Goal: Navigation & Orientation: Find specific page/section

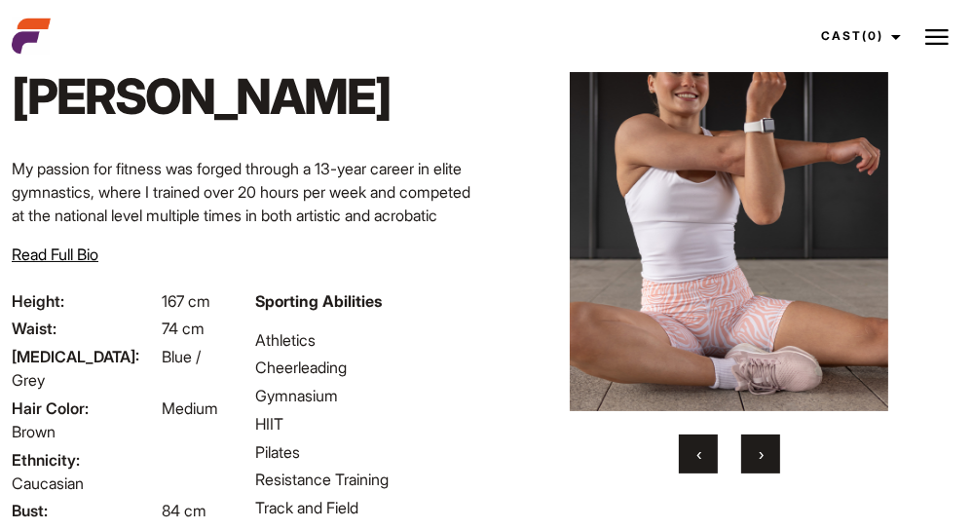
scroll to position [292, 0]
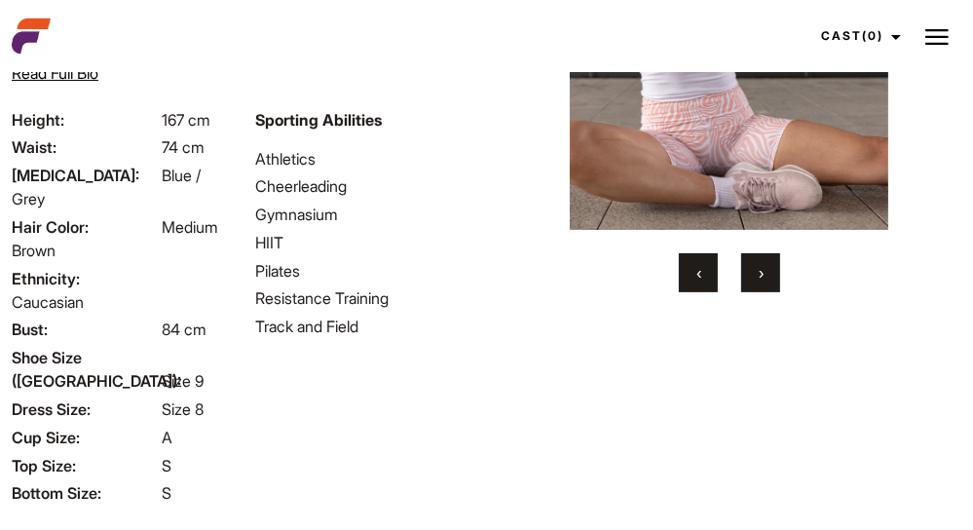
click at [761, 268] on span "›" at bounding box center [761, 272] width 5 height 19
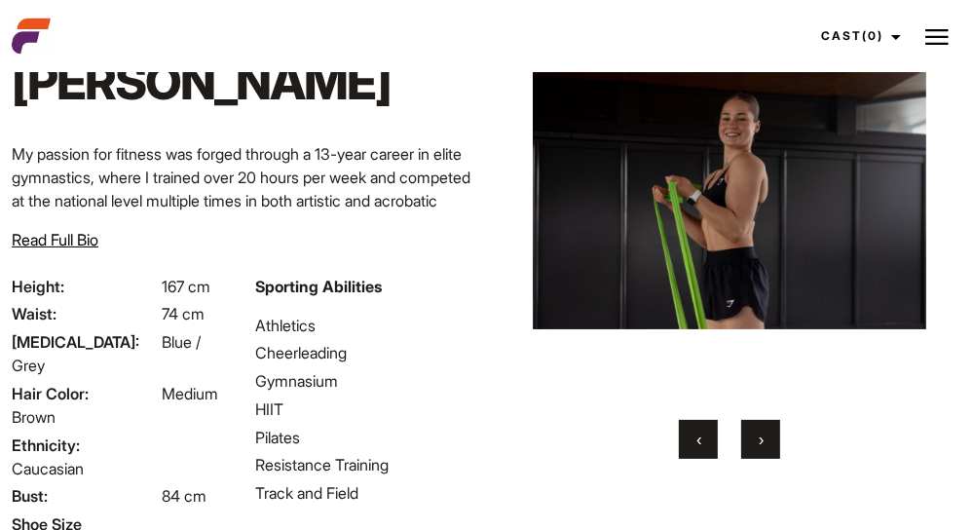
scroll to position [97, 0]
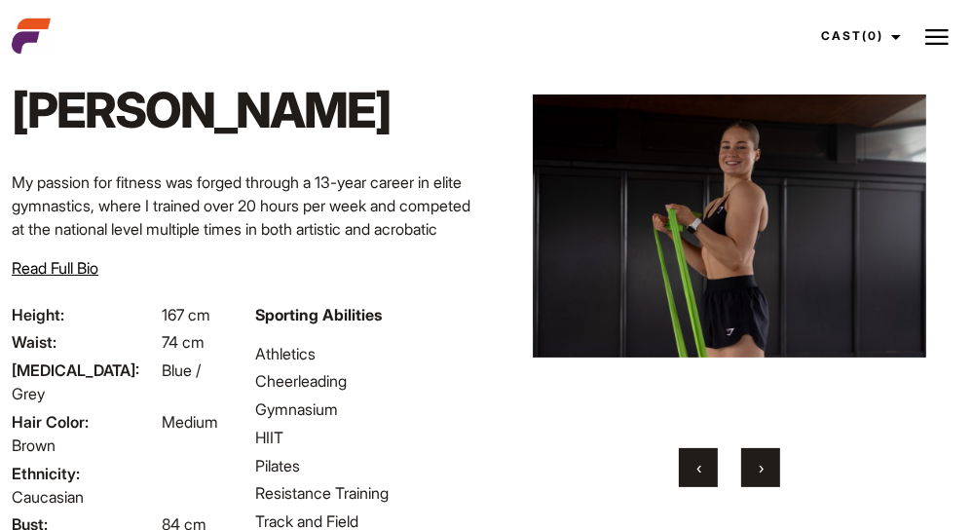
click at [756, 455] on button "›" at bounding box center [760, 467] width 39 height 39
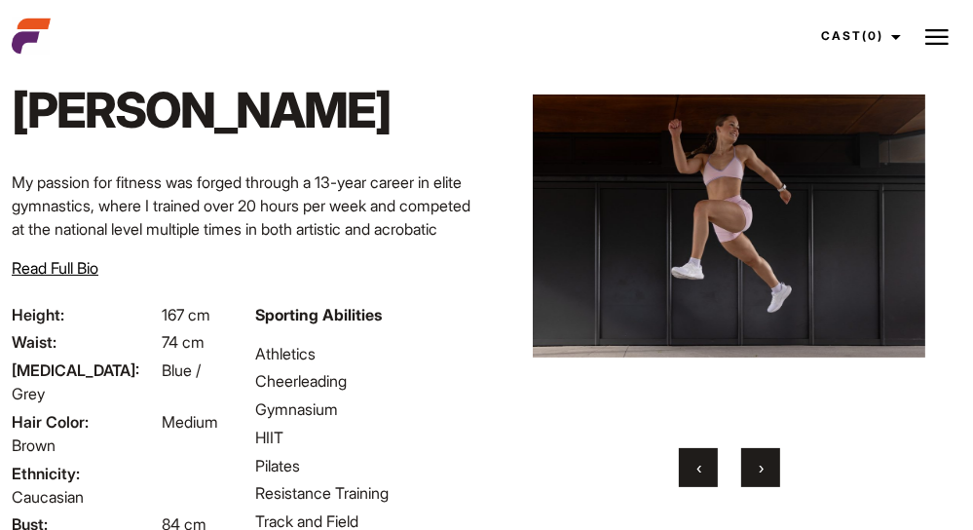
click at [756, 455] on button "›" at bounding box center [760, 467] width 39 height 39
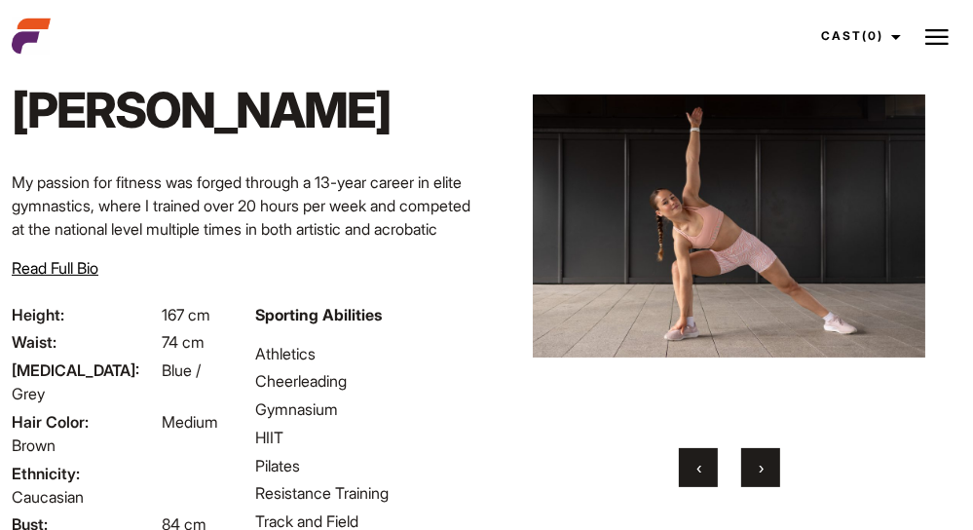
click at [756, 455] on button "›" at bounding box center [760, 467] width 39 height 39
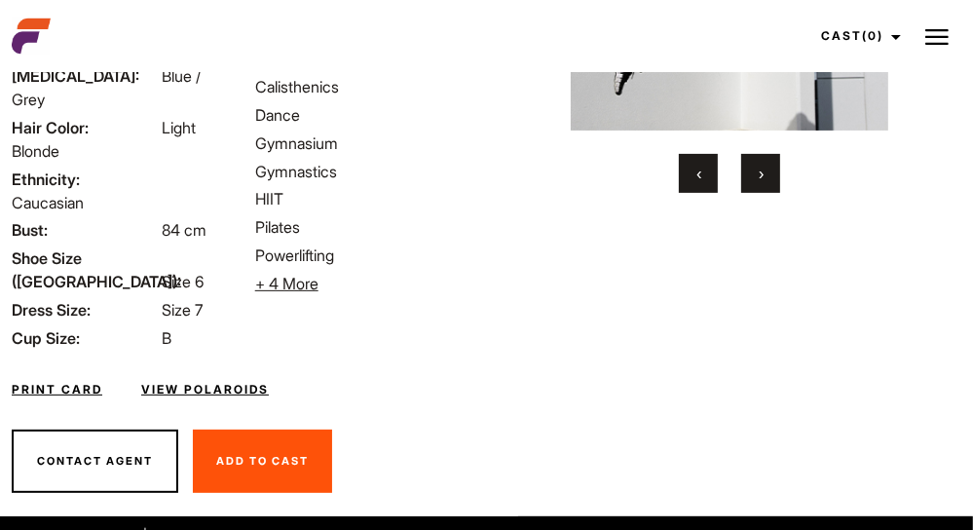
scroll to position [393, 0]
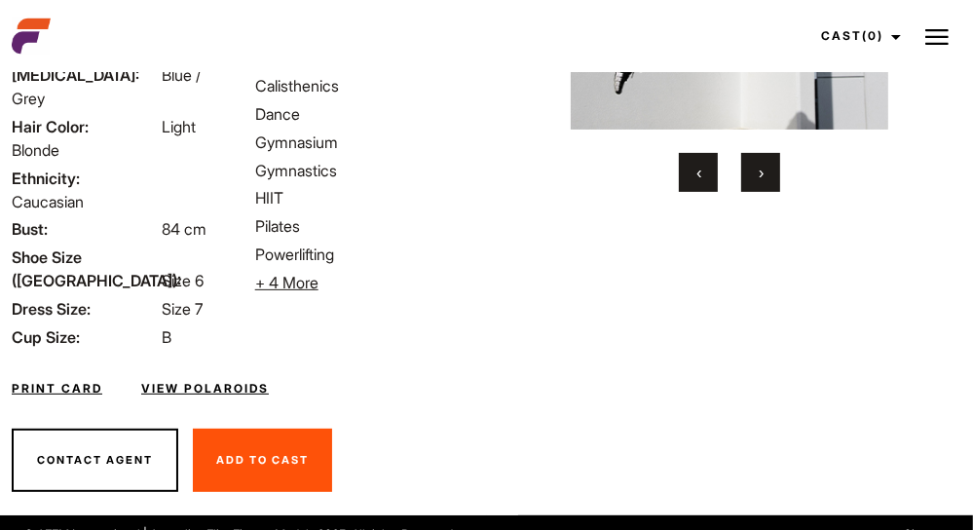
click at [295, 283] on span "+ 4 More" at bounding box center [286, 282] width 63 height 19
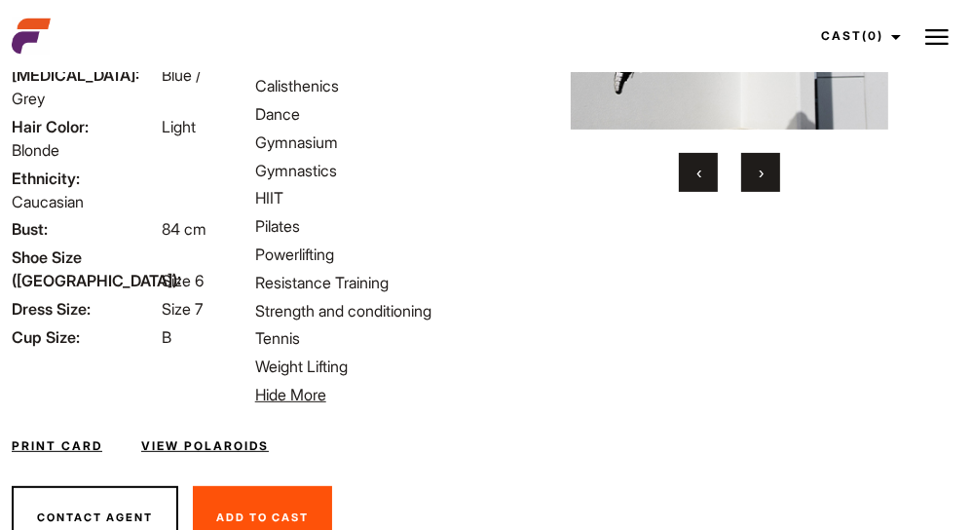
click at [276, 396] on span "Hide More" at bounding box center [290, 394] width 71 height 19
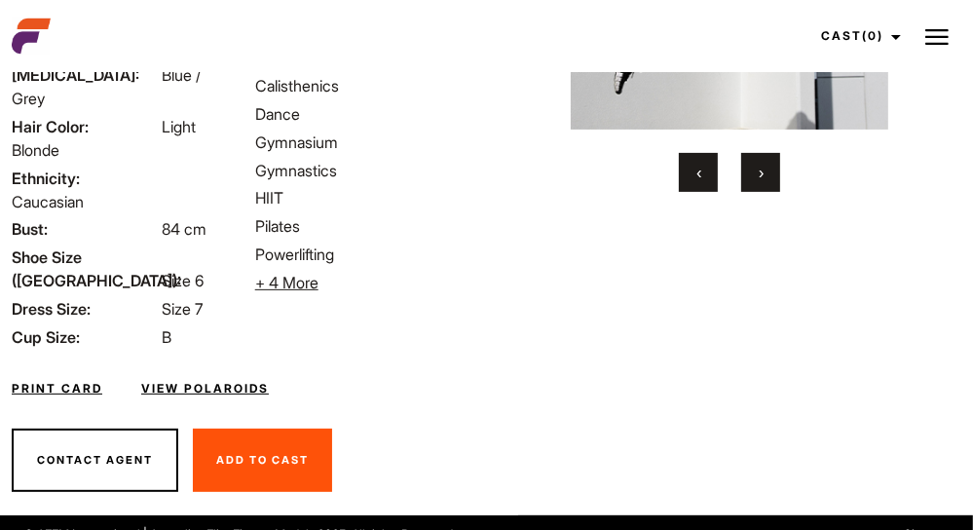
drag, startPoint x: 193, startPoint y: 363, endPoint x: 415, endPoint y: 442, distance: 235.7
click at [415, 442] on div "Contact Agent Add To Cast Remove From Cast" at bounding box center [243, 460] width 487 height 111
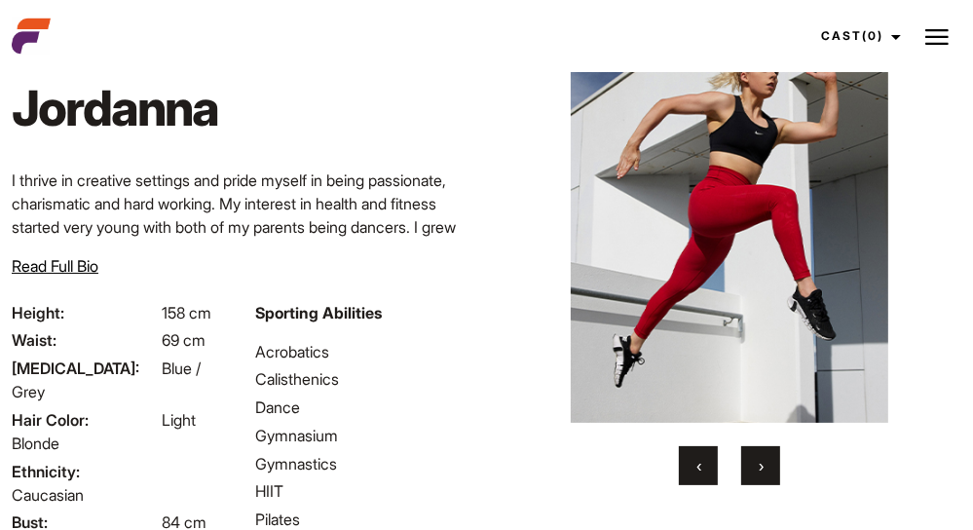
scroll to position [195, 0]
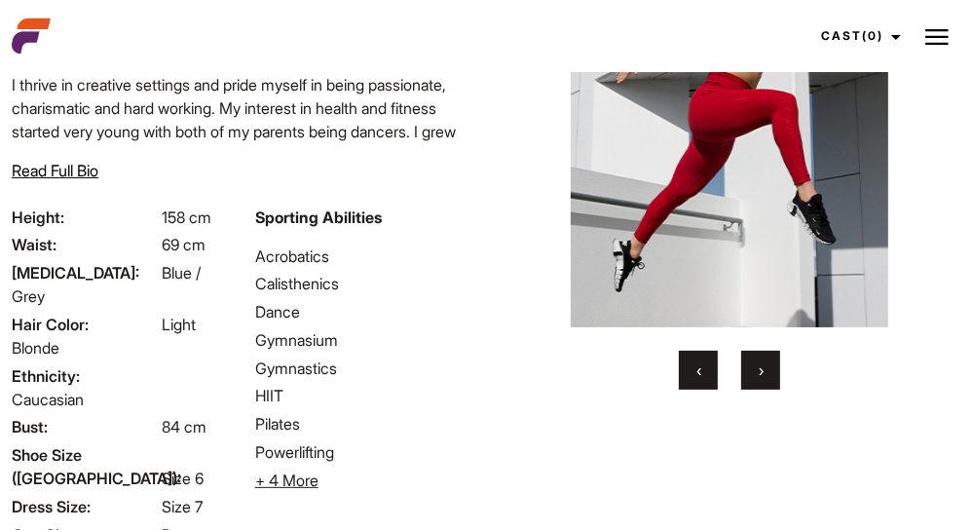
click at [756, 373] on button "›" at bounding box center [760, 370] width 39 height 39
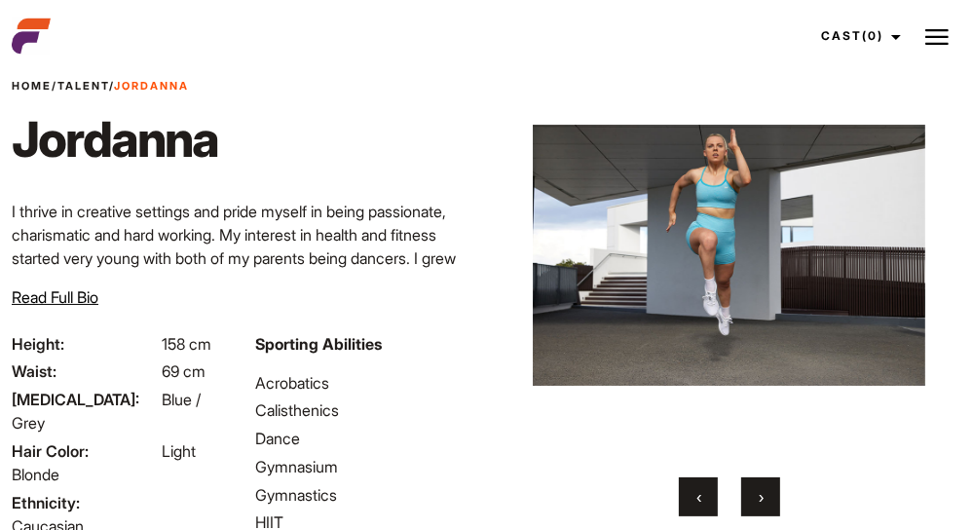
scroll to position [97, 0]
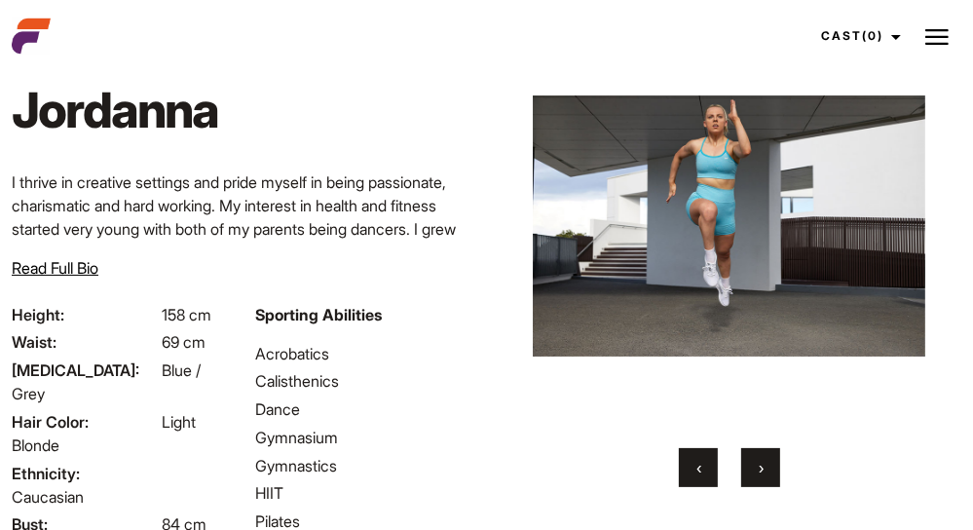
click at [752, 469] on button "›" at bounding box center [760, 467] width 39 height 39
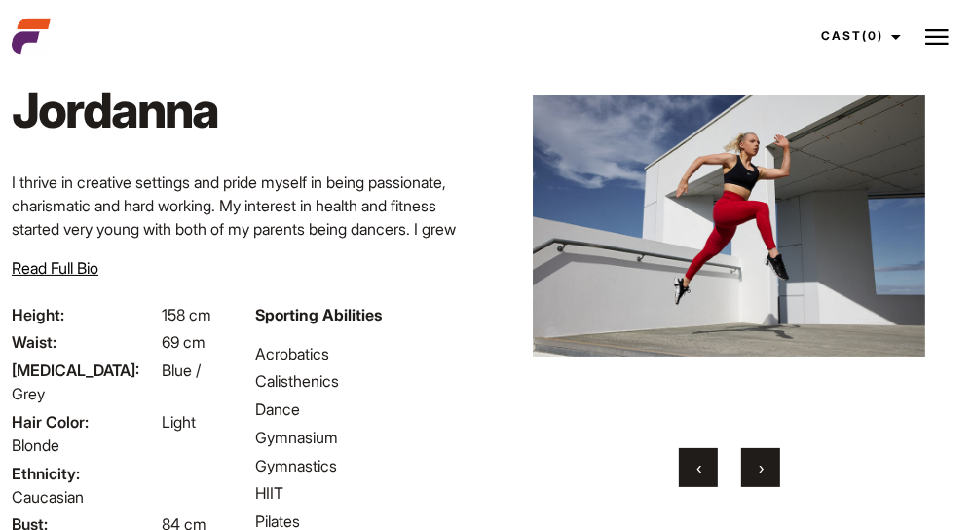
click at [752, 469] on button "›" at bounding box center [760, 467] width 39 height 39
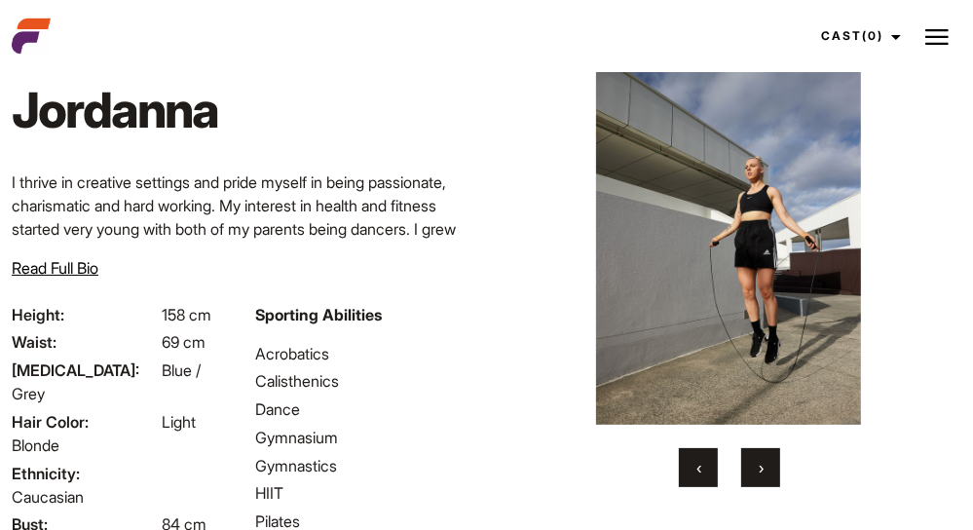
click at [780, 256] on img at bounding box center [728, 225] width 393 height 397
click at [753, 209] on img at bounding box center [728, 225] width 393 height 397
drag, startPoint x: 753, startPoint y: 209, endPoint x: 630, endPoint y: 317, distance: 162.9
click at [630, 317] on img at bounding box center [728, 225] width 393 height 397
click at [750, 459] on button "›" at bounding box center [760, 467] width 39 height 39
